Goal: Information Seeking & Learning: Find specific fact

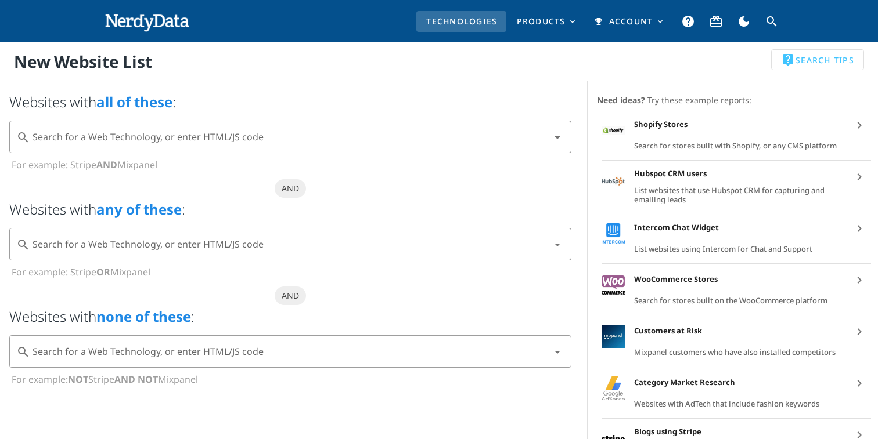
click at [163, 24] on img at bounding box center [146, 22] width 85 height 52
